Goal: Feedback & Contribution: Contribute content

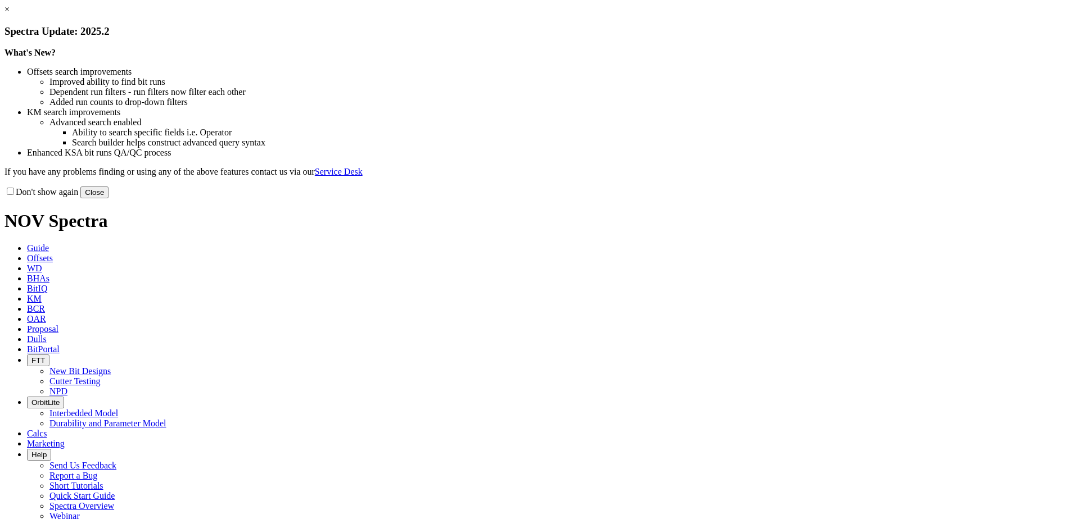
click at [108, 198] on button "Close" at bounding box center [94, 193] width 28 height 12
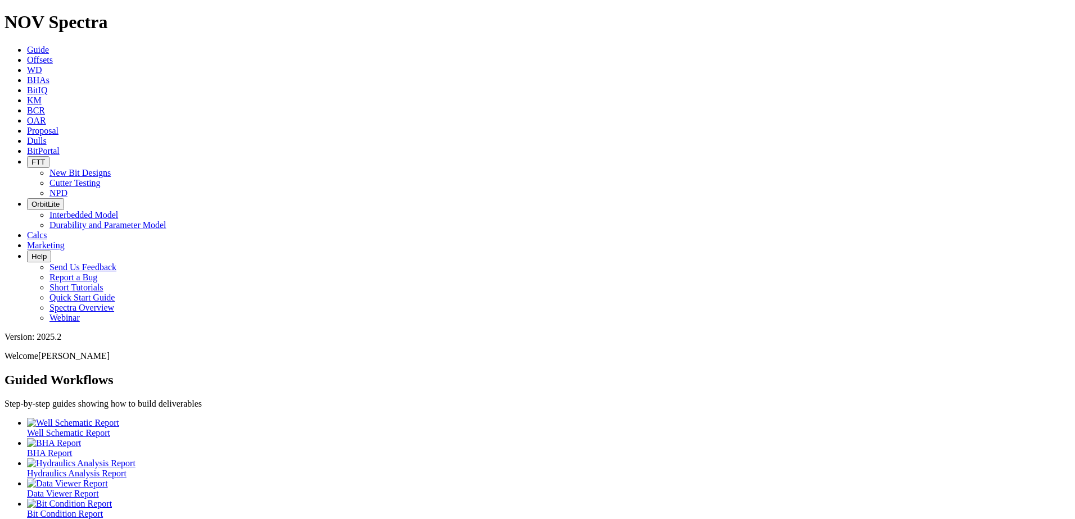
click at [27, 136] on icon at bounding box center [27, 141] width 0 height 10
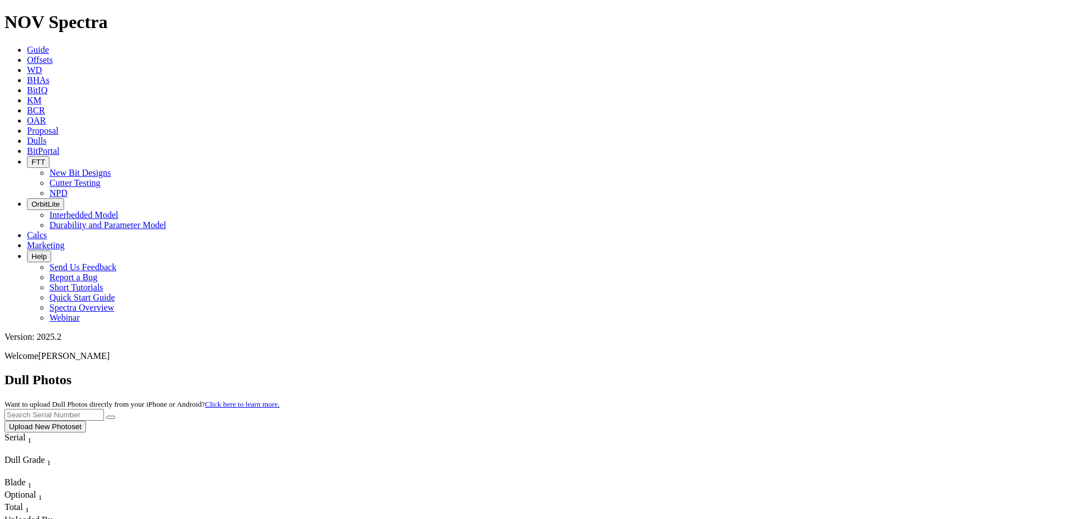
click at [104, 409] on input "text" at bounding box center [53, 415] width 99 height 12
type input "A315377"
click at [115, 416] on button "submit" at bounding box center [110, 417] width 9 height 3
click at [86, 421] on button "Upload New Photoset" at bounding box center [44, 427] width 81 height 12
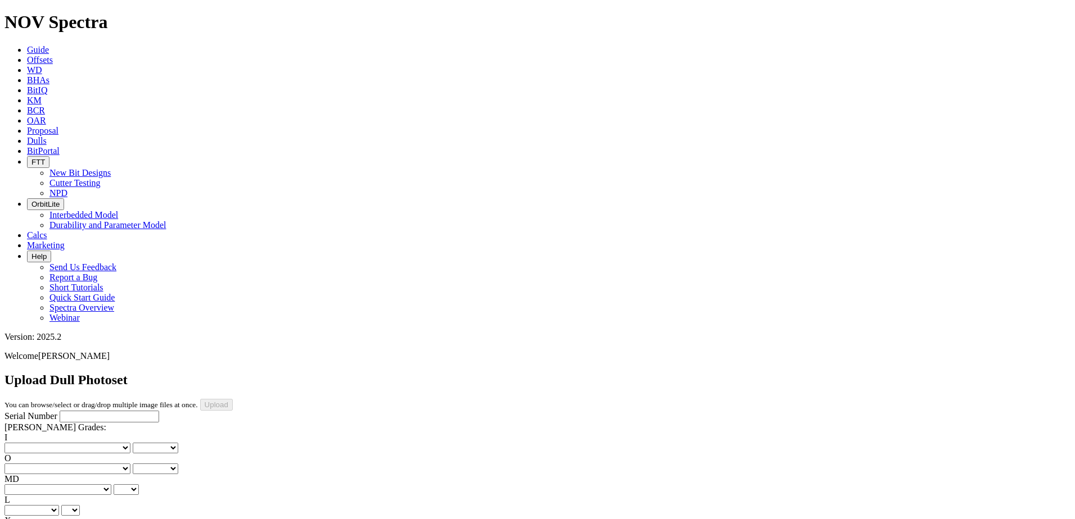
click at [61, 411] on input "Serial Number" at bounding box center [109, 417] width 99 height 12
type input "A315377"
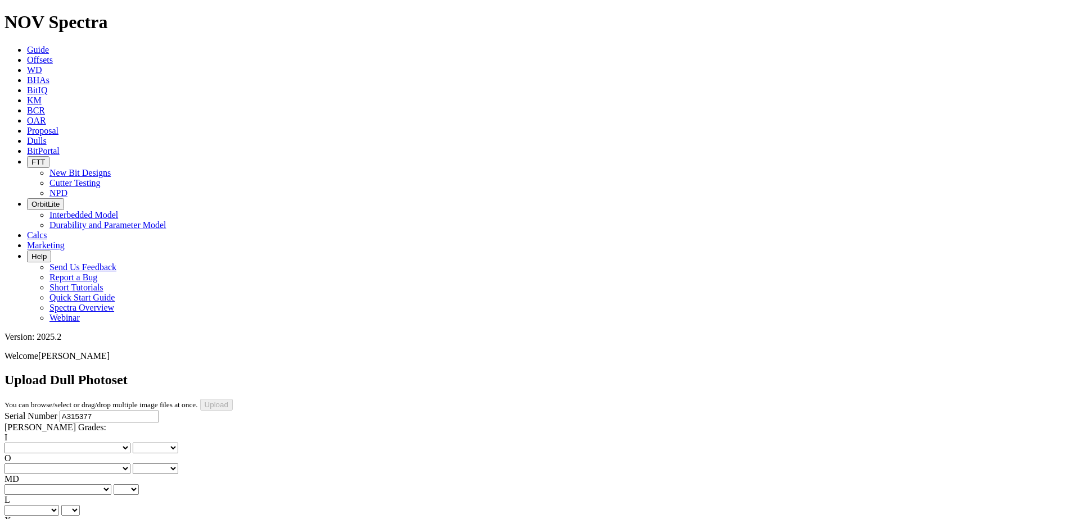
type input "[DATE]"
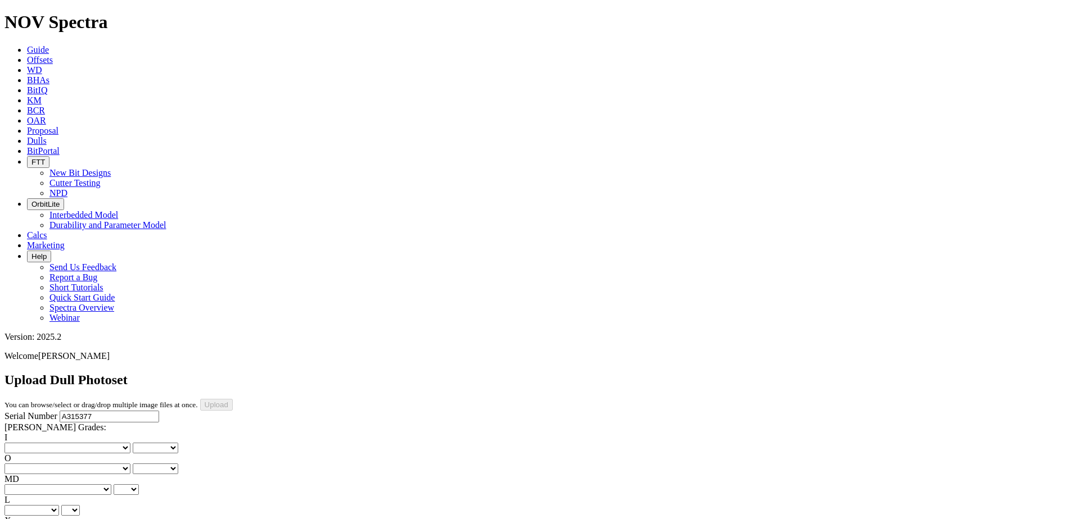
click at [40, 443] on select "No lost, worn or damaged cutters 0 1 2 3 4 5 6 7 8 No diamond table left on any…" at bounding box center [67, 448] width 126 height 11
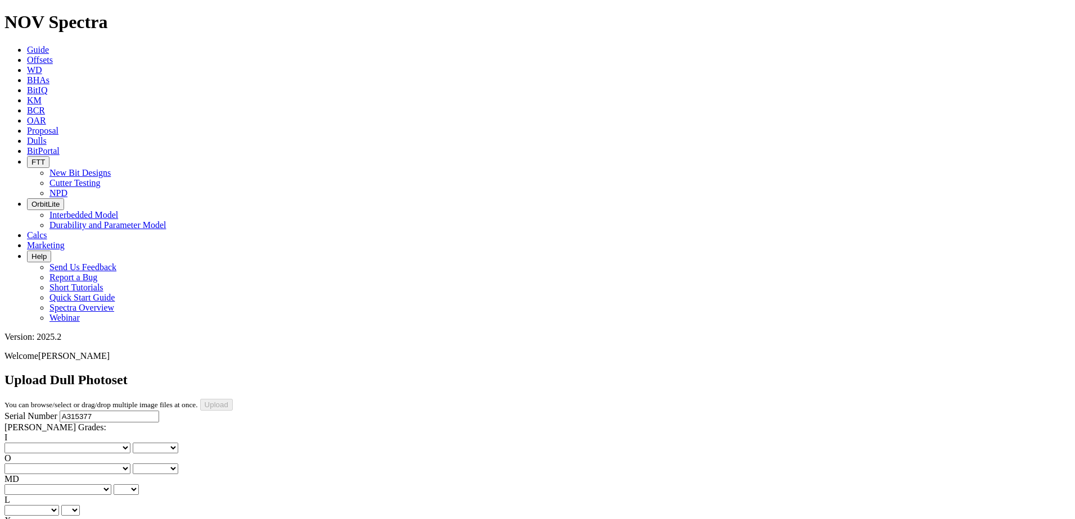
select select "number:1"
click at [22, 443] on select "No lost, worn or damaged cutters 0 1 2 3 4 5 6 7 8 No diamond table left on any…" at bounding box center [67, 448] width 126 height 11
select select "number:1"
click at [87, 464] on select "No lost, worn or damaged cutters 0 1 2 3 4 5 6 7 8 No diamond table left on any…" at bounding box center [67, 469] width 126 height 11
select select "number:1"
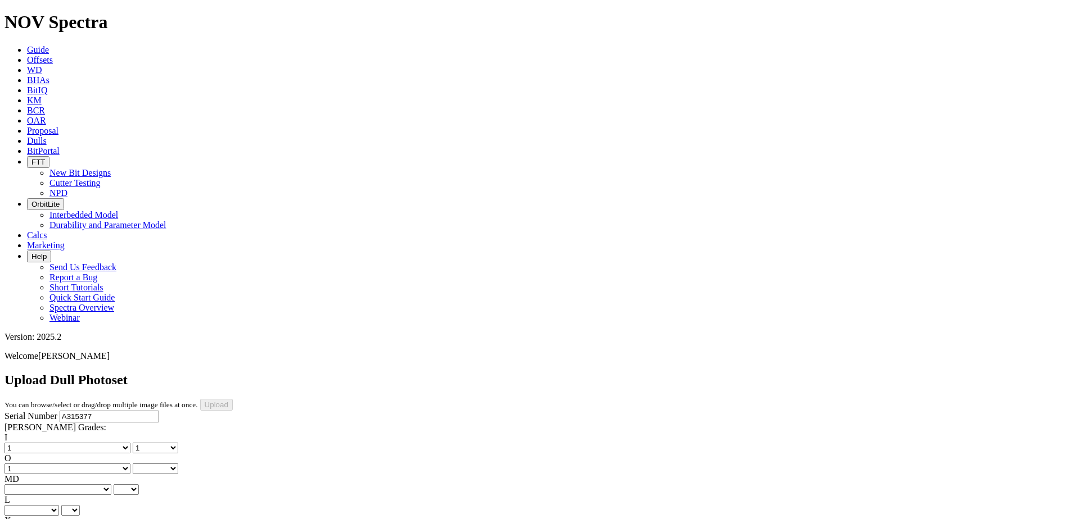
click at [80, 464] on select "No lost, worn or damaged cutters 0 1 2 3 4 5 6 7 8 No diamond table left on any…" at bounding box center [67, 469] width 126 height 11
select select "number:1"
click at [54, 484] on select "BF - Bond Failure BT - Broken Teeth/Cutters BU - Balled Up Bit CR - Cored CT - …" at bounding box center [57, 489] width 107 height 11
select select "string:BT"
click at [22, 484] on select "BF - Bond Failure BT - Broken Teeth/Cutters BU - Balled Up Bit CR - Cored CT - …" at bounding box center [57, 489] width 107 height 11
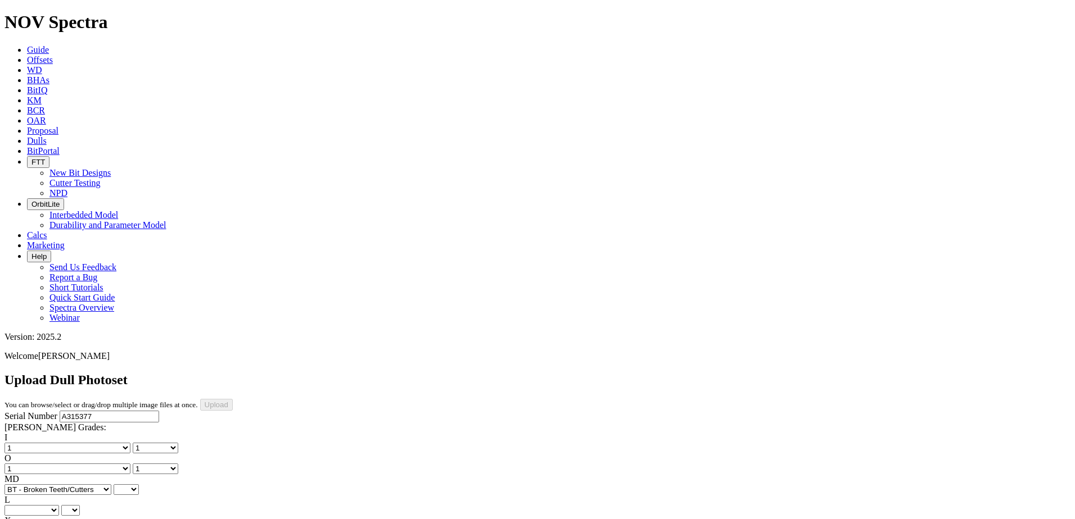
select select "string:BT"
click at [59, 505] on select "A - All C - Cone G - Gauge N - Nose S - Shoulder T - Taper" at bounding box center [31, 510] width 55 height 11
select select "string:S"
click at [59, 505] on select "A - All C - Cone G - Gauge N - Nose S - Shoulder T - Taper" at bounding box center [31, 510] width 55 height 11
select select "string:S"
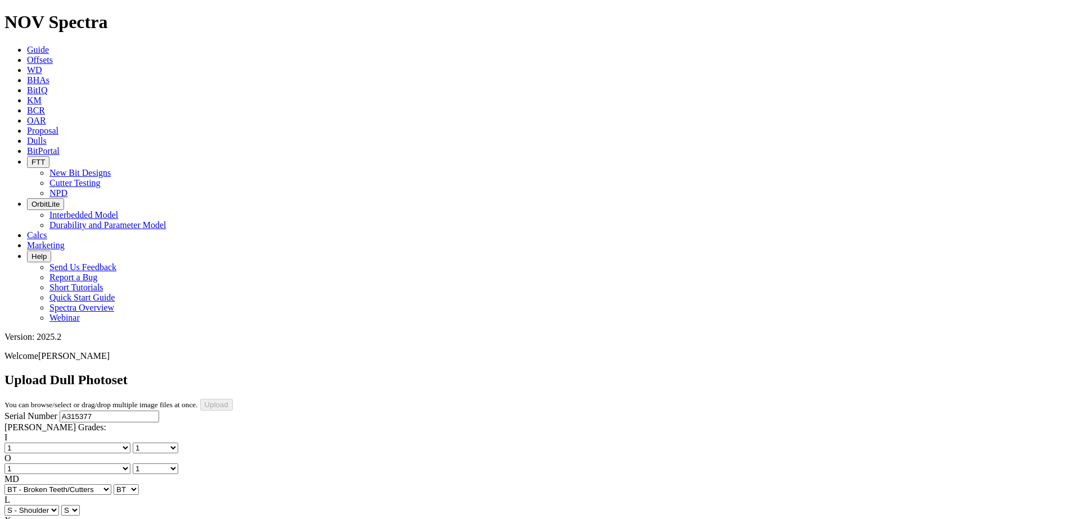
select select "string:X"
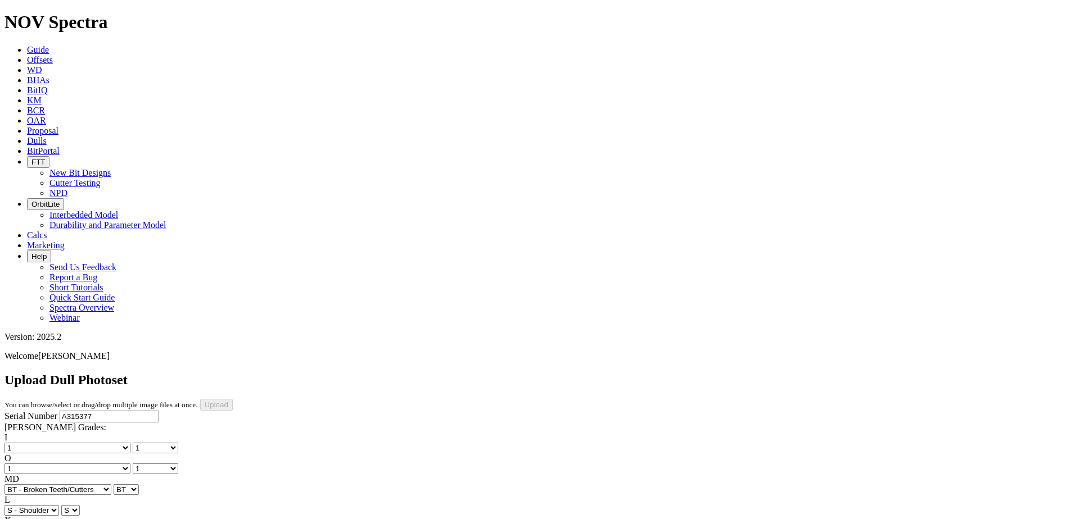
select select "string:I"
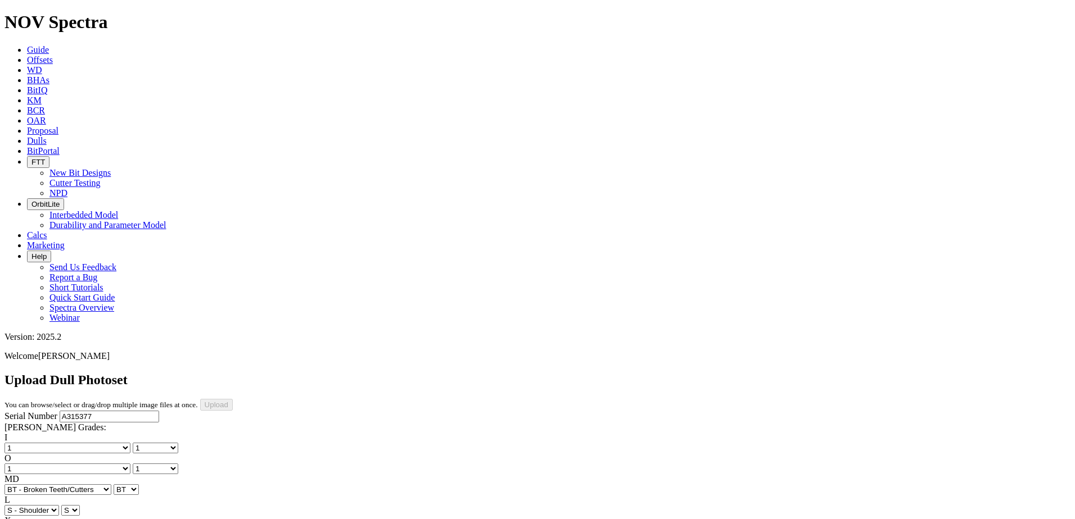
select select "string:WT"
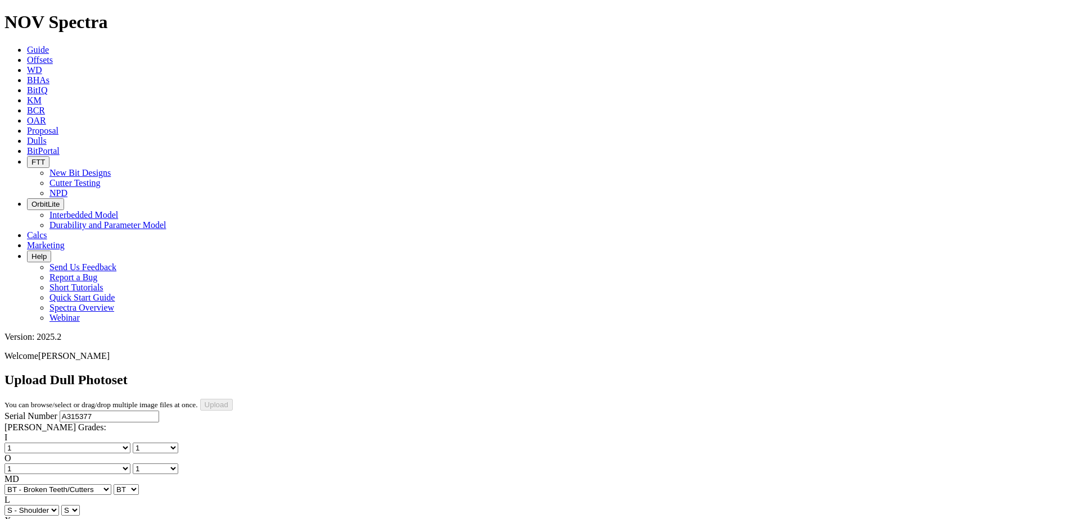
select select "string:TD"
click at [233, 399] on input "Upload" at bounding box center [216, 405] width 33 height 12
